Goal: Information Seeking & Learning: Learn about a topic

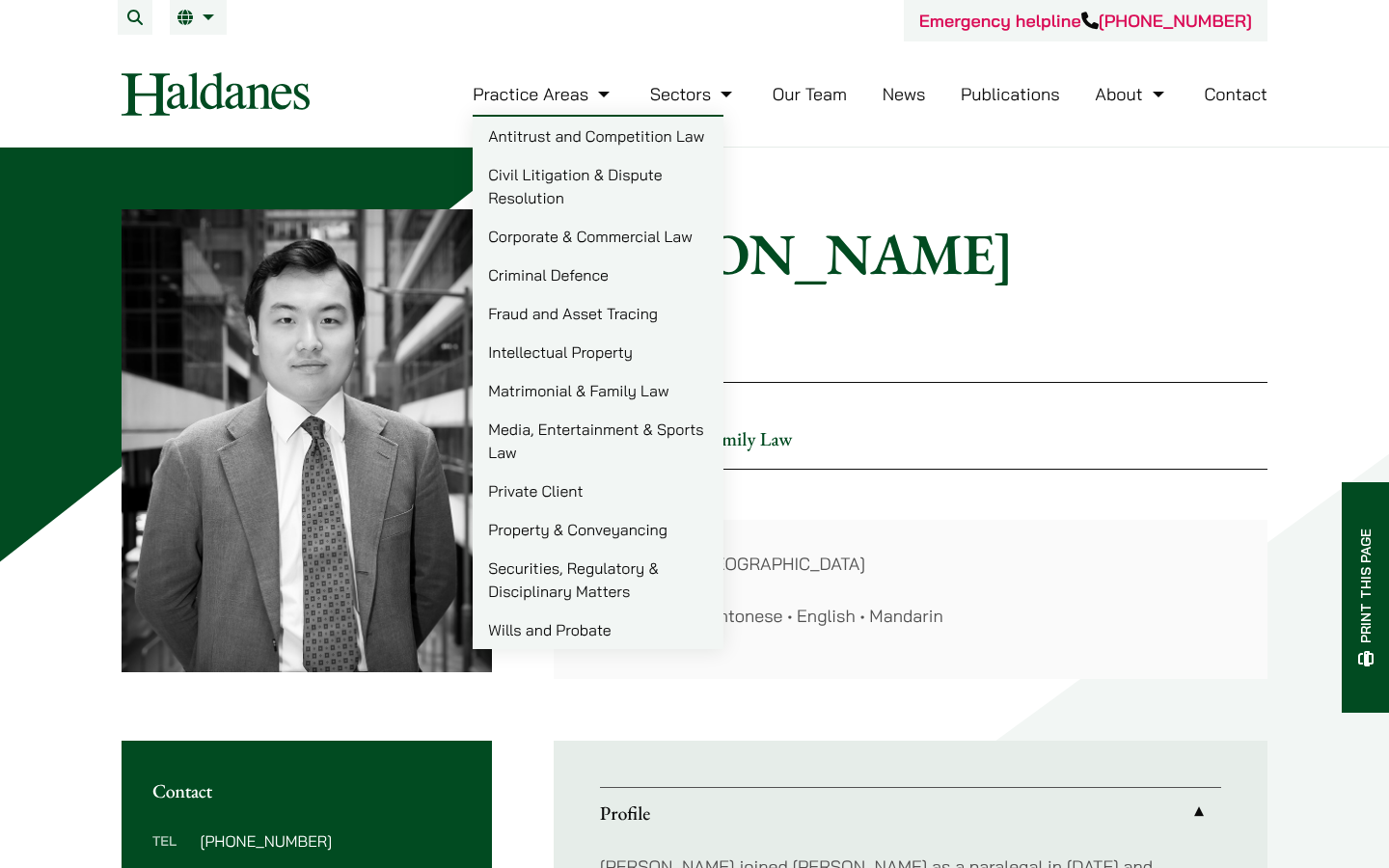
click at [605, 93] on link "Practice Areas" at bounding box center [544, 94] width 142 height 22
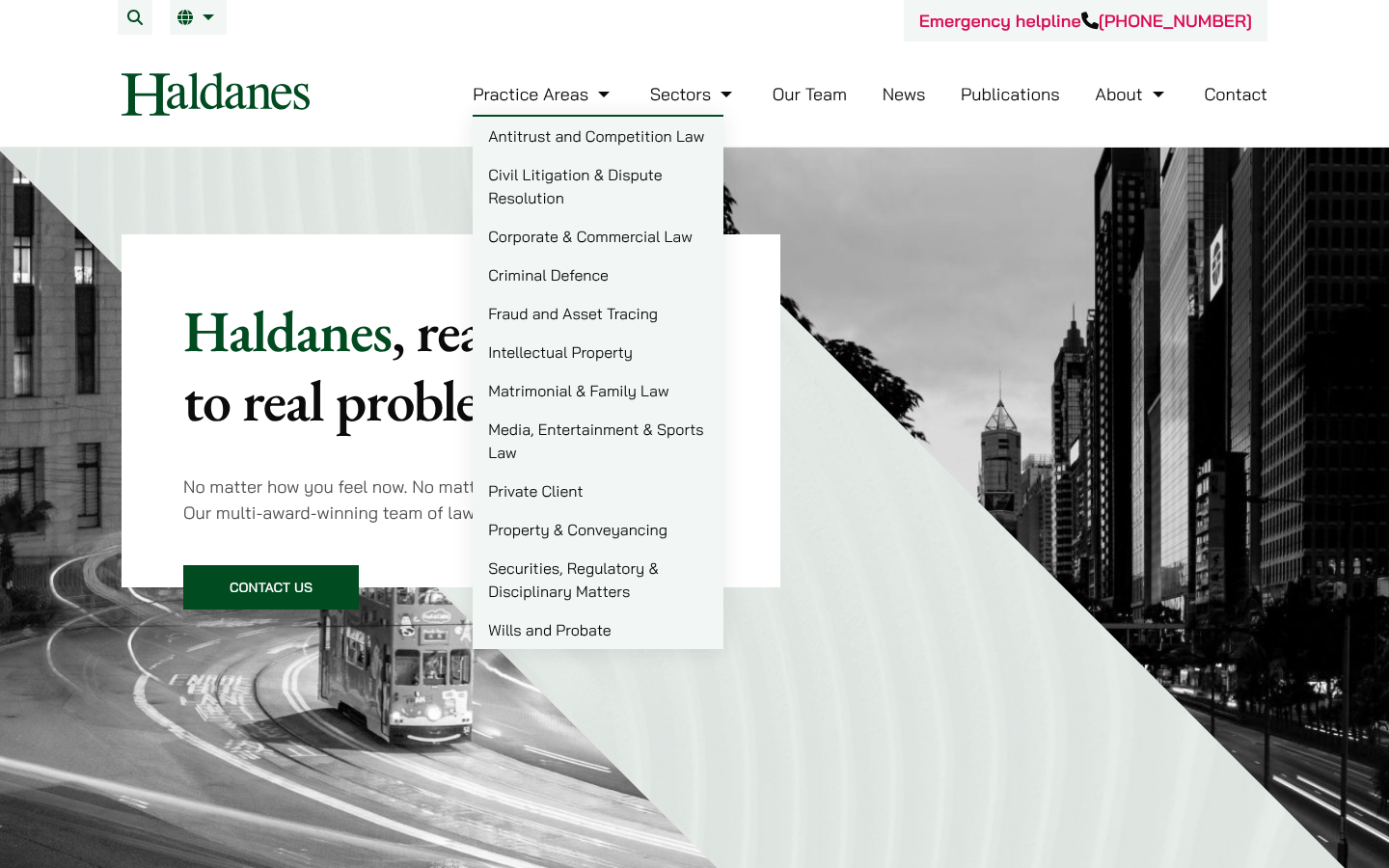
click at [619, 396] on link "Matrimonial & Family Law" at bounding box center [598, 390] width 251 height 39
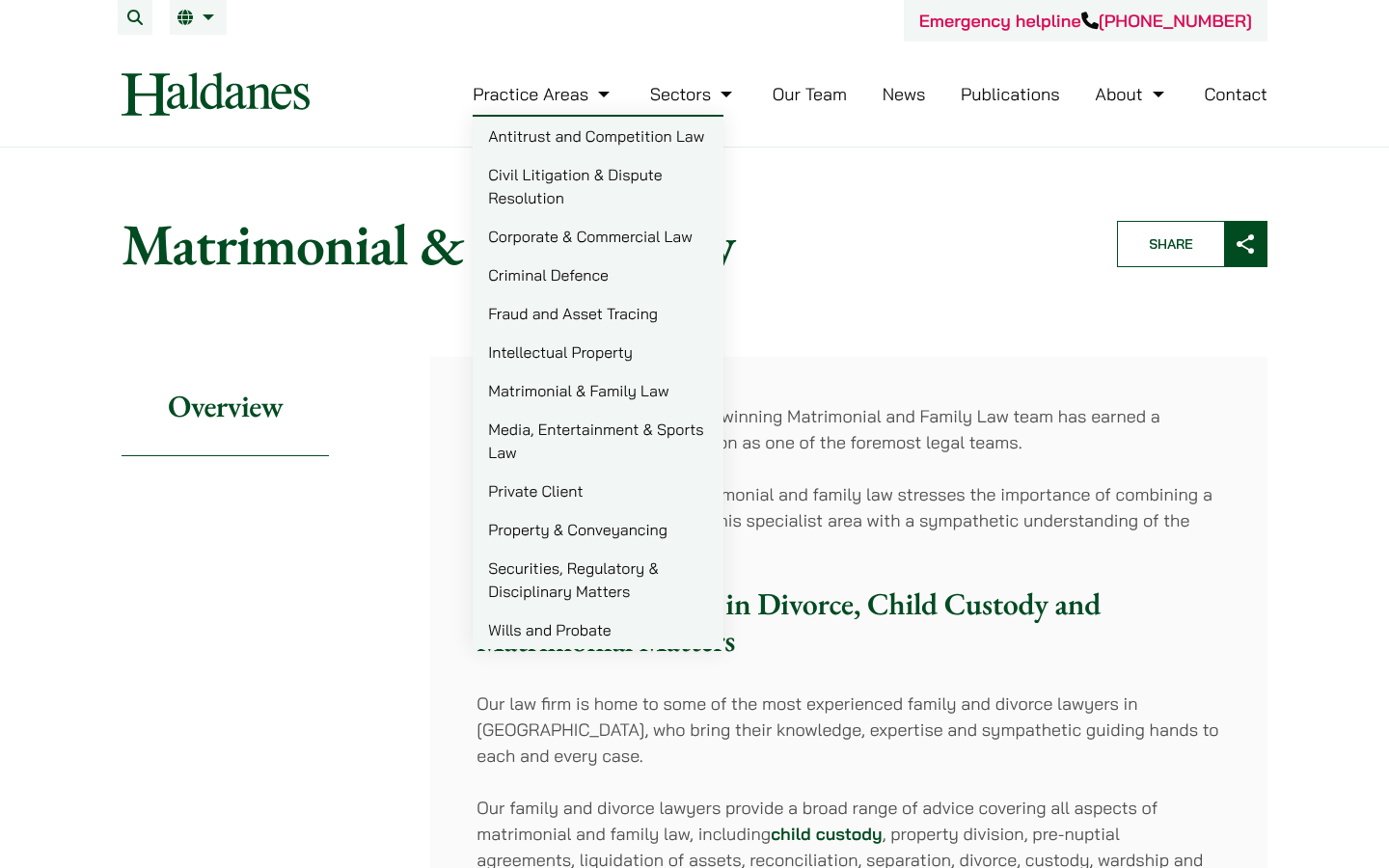
click at [589, 273] on link "Criminal Defence" at bounding box center [598, 275] width 251 height 39
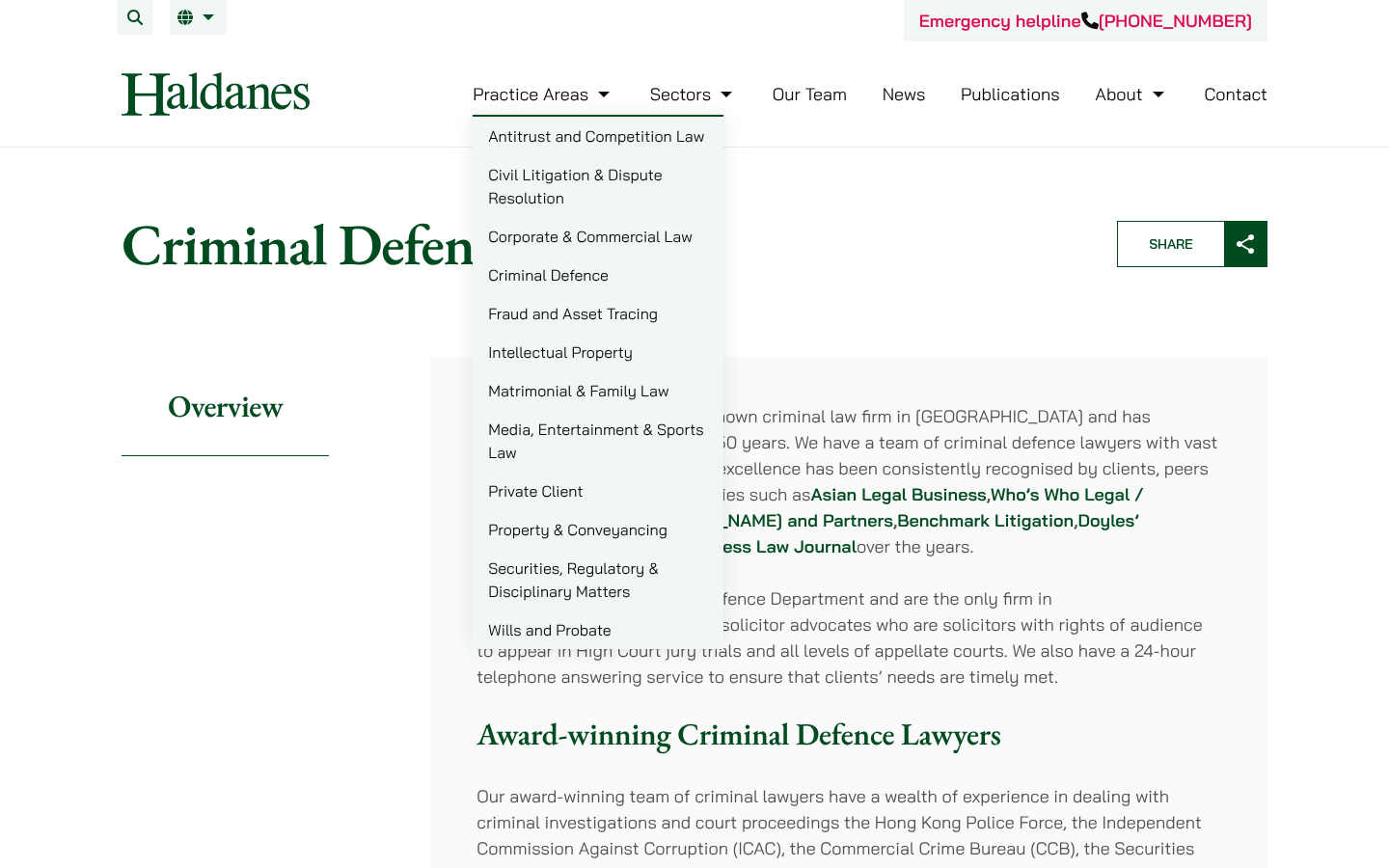
click at [591, 277] on link "Criminal Defence" at bounding box center [598, 275] width 251 height 39
click at [571, 170] on link "Civil Litigation & Dispute Resolution" at bounding box center [598, 186] width 251 height 62
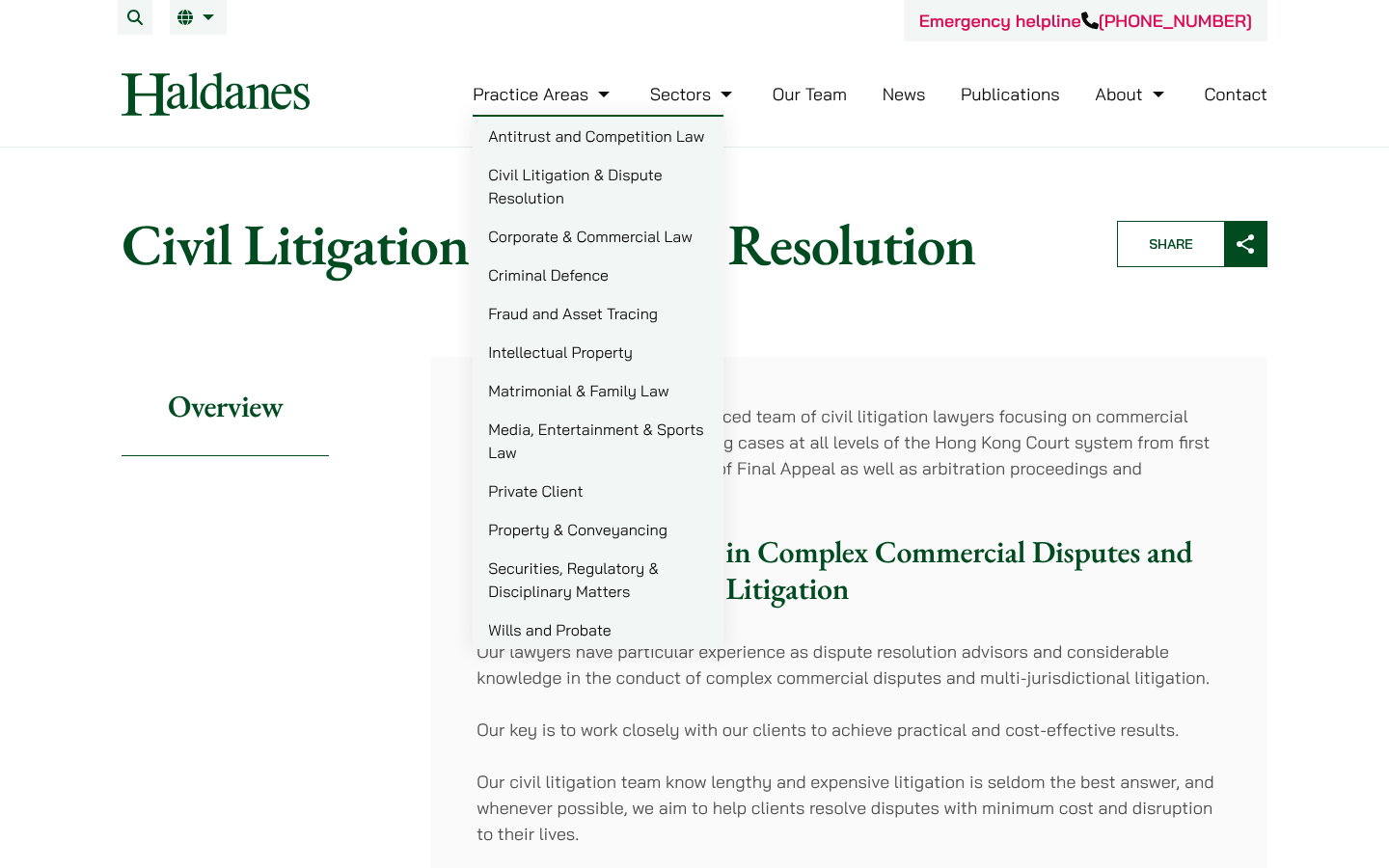
click at [536, 245] on link "Corporate & Commercial Law" at bounding box center [598, 236] width 251 height 39
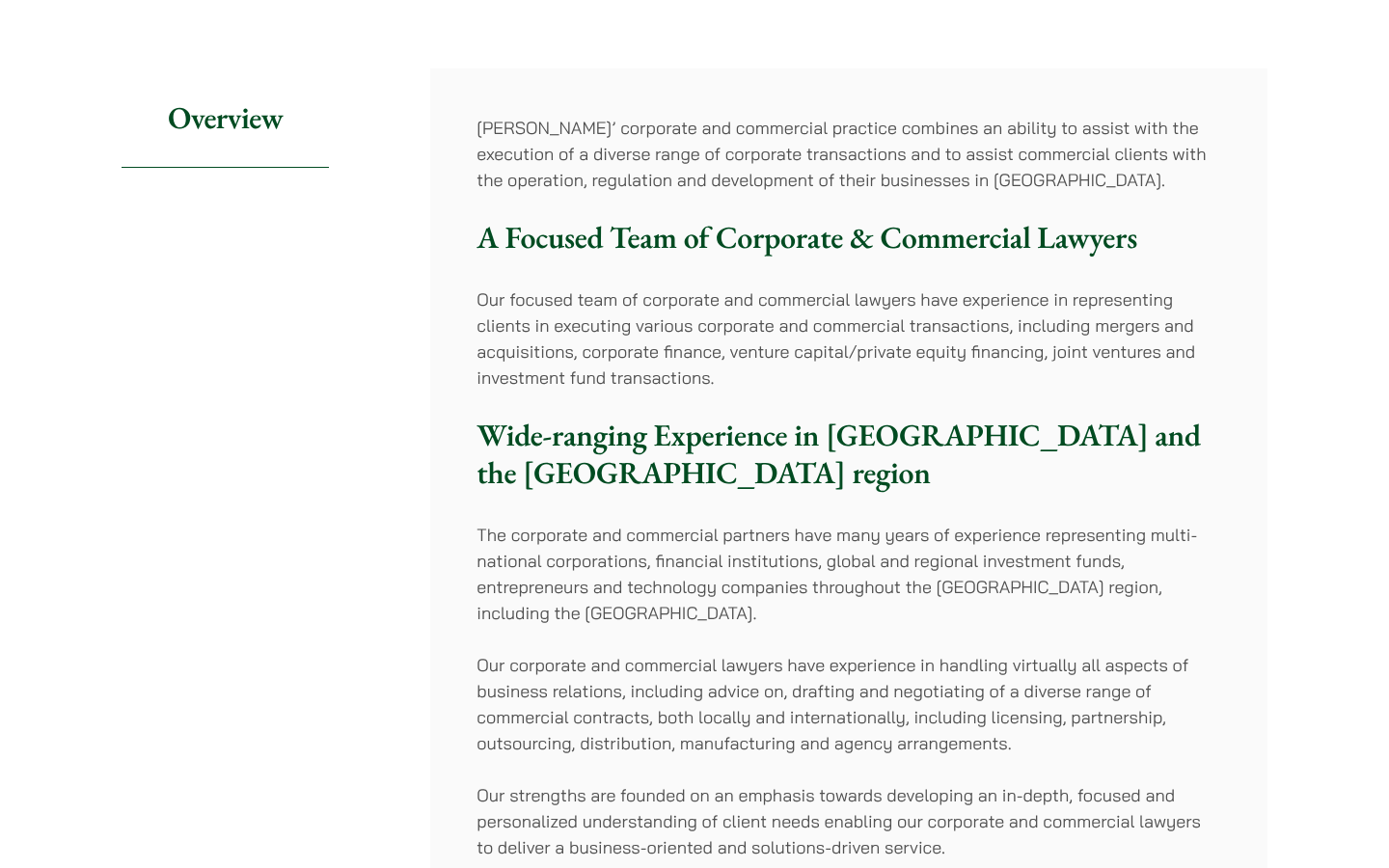
scroll to position [28, 0]
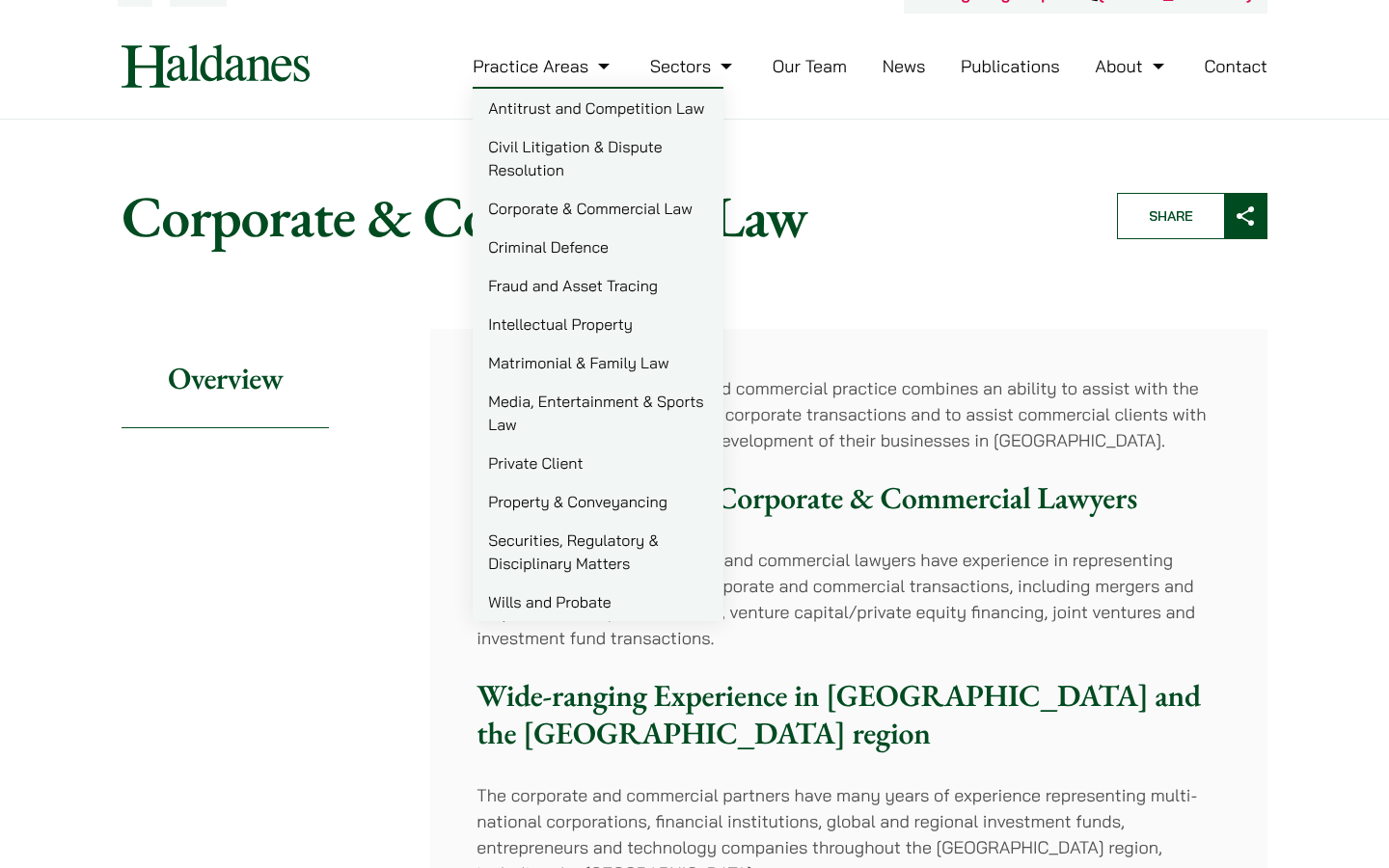
click at [564, 289] on link "Fraud and Asset Tracing" at bounding box center [598, 285] width 251 height 39
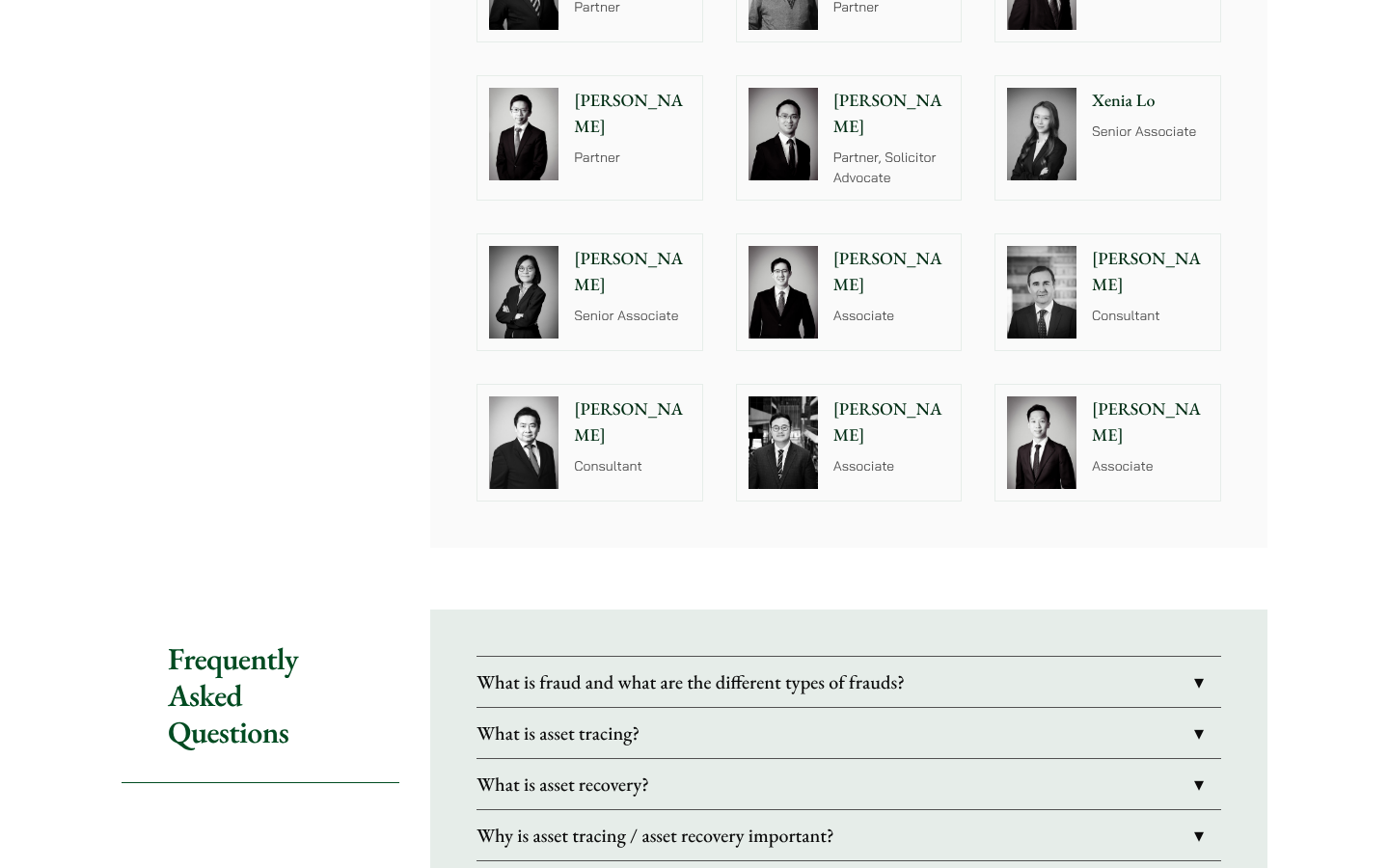
scroll to position [1192, 0]
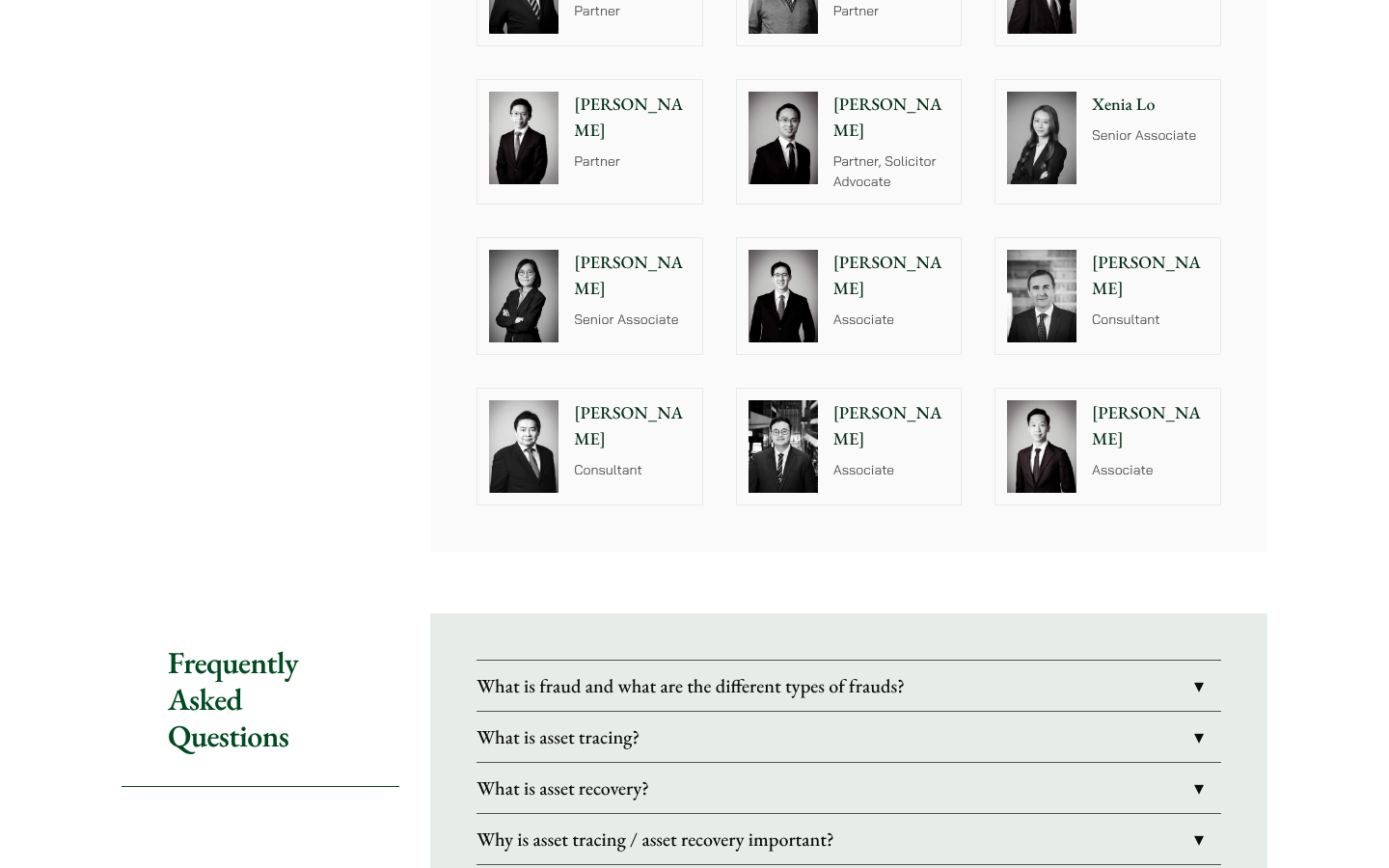
click at [1058, 458] on img at bounding box center [1041, 446] width 69 height 93
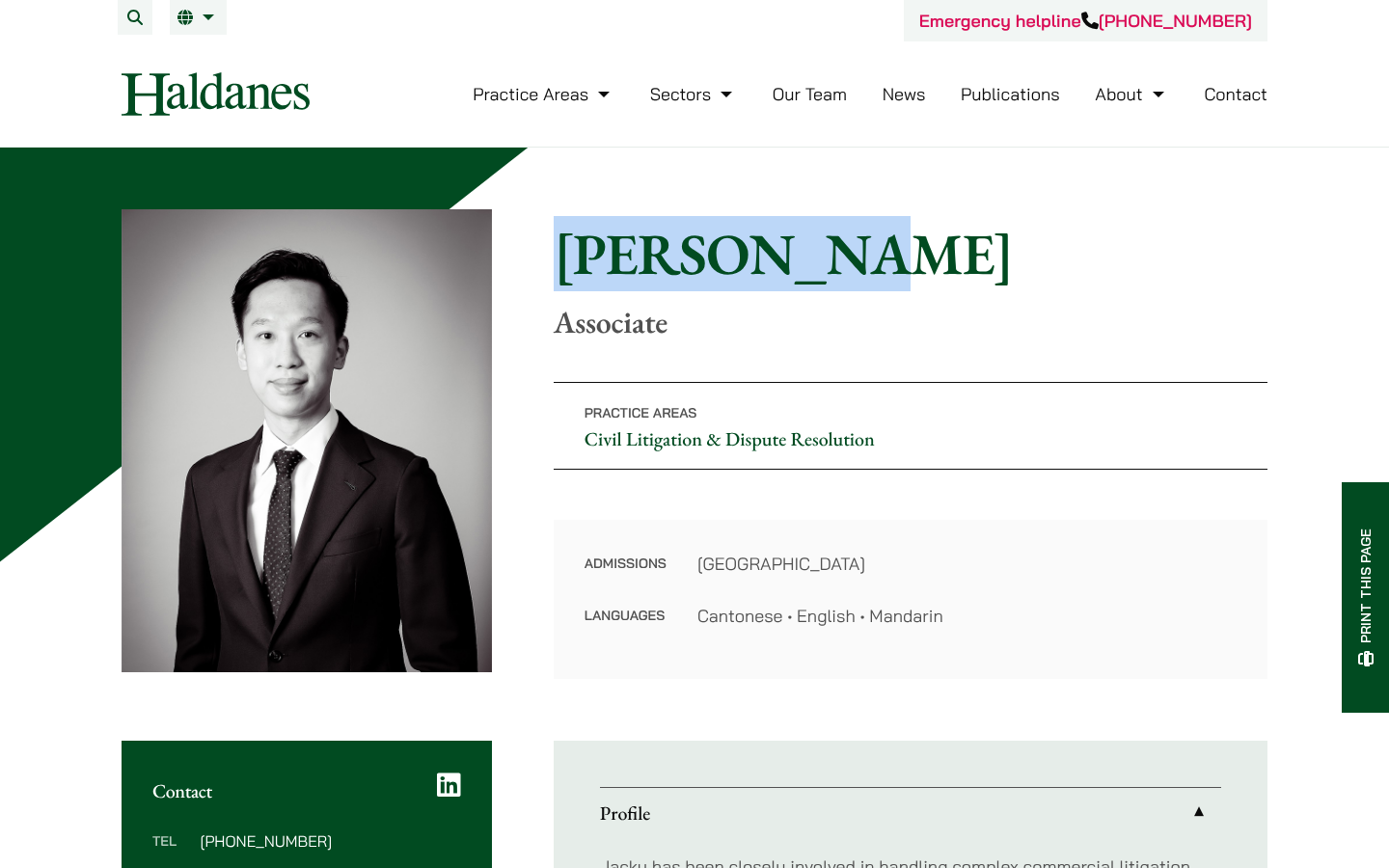
drag, startPoint x: 796, startPoint y: 274, endPoint x: 557, endPoint y: 273, distance: 239.3
click at [557, 273] on h1 "Jacky Tsai" at bounding box center [911, 253] width 714 height 69
copy h1 "Jacky Tsai"
